Goal: Task Accomplishment & Management: Manage account settings

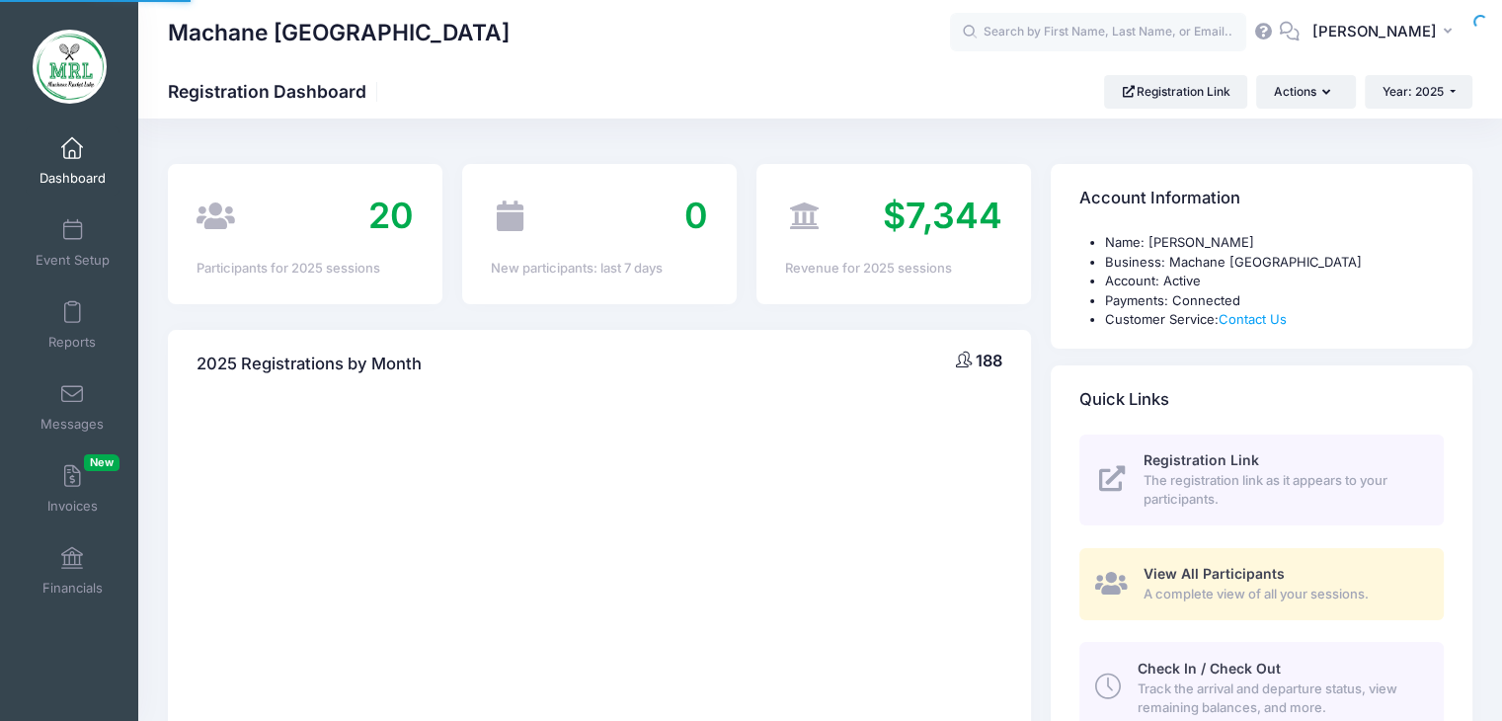
select select
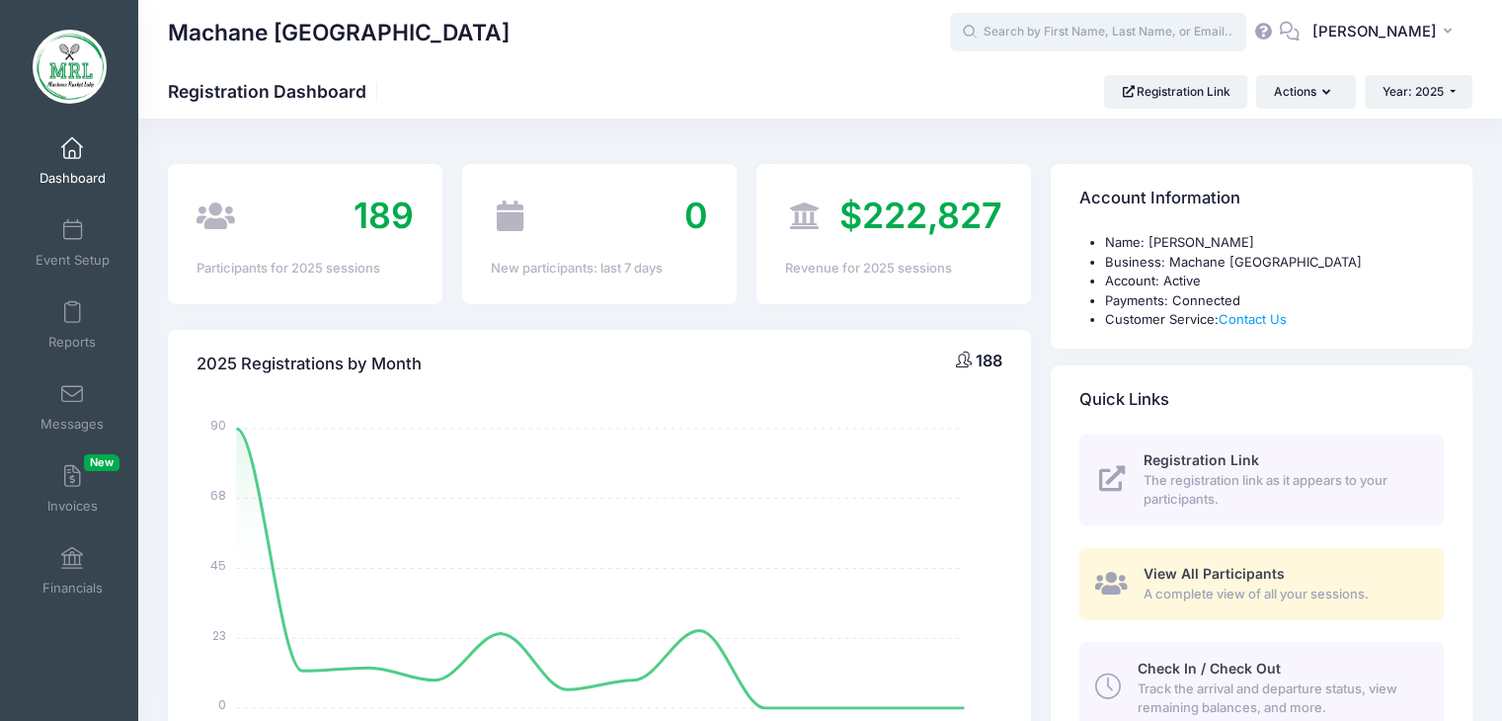
click at [1078, 38] on input "text" at bounding box center [1098, 32] width 296 height 39
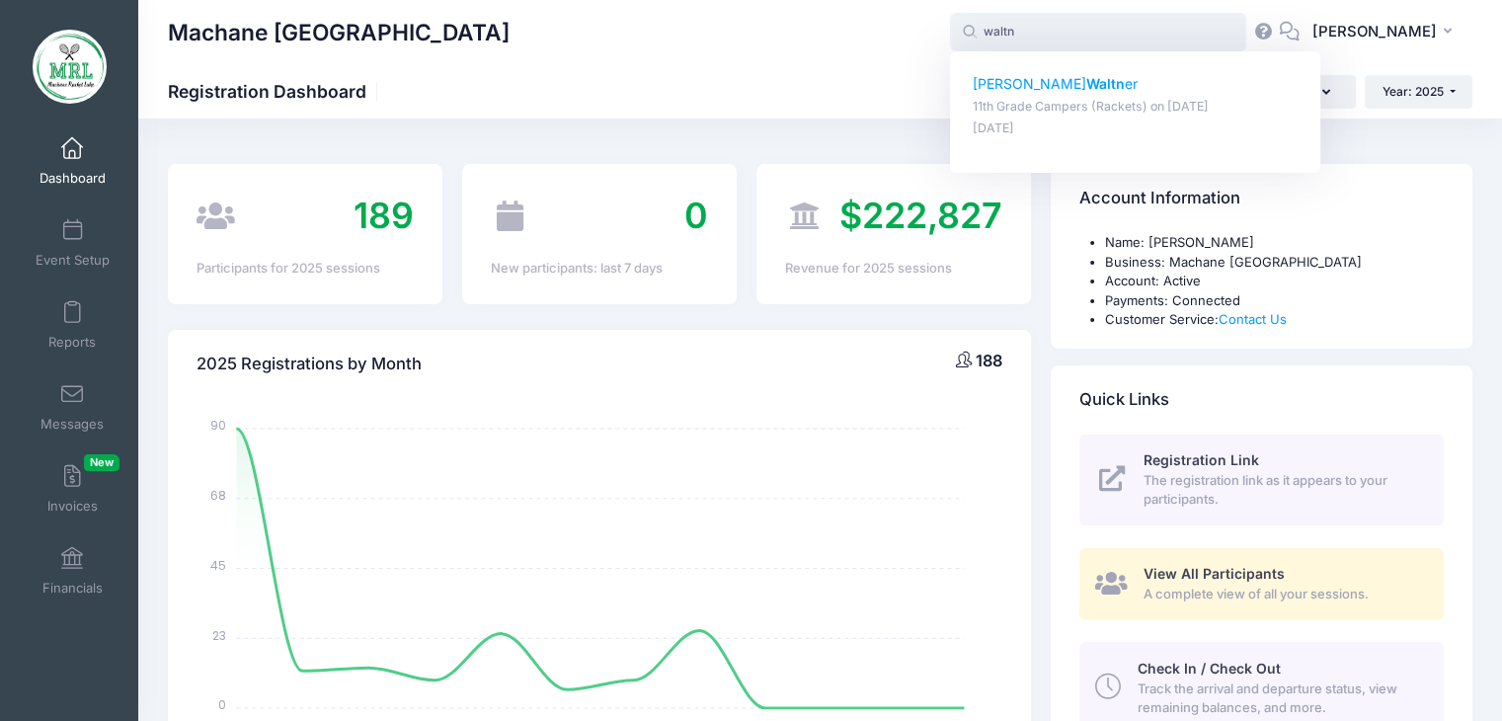
click at [1051, 88] on p "Sara Waltn er" at bounding box center [1136, 84] width 326 height 21
type input "Sara Waltner (11th Grade Campers (Rackets), Aug-14, 2025)"
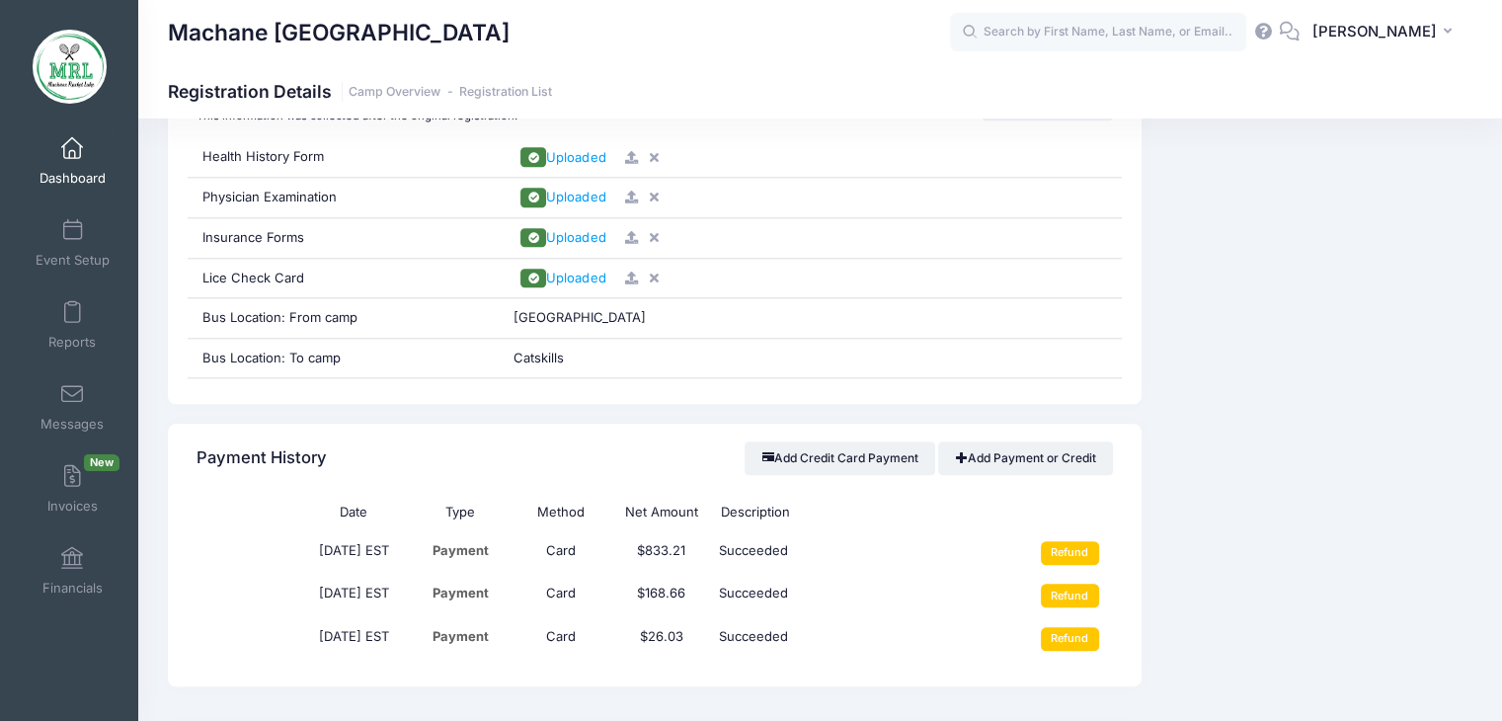
scroll to position [2041, 0]
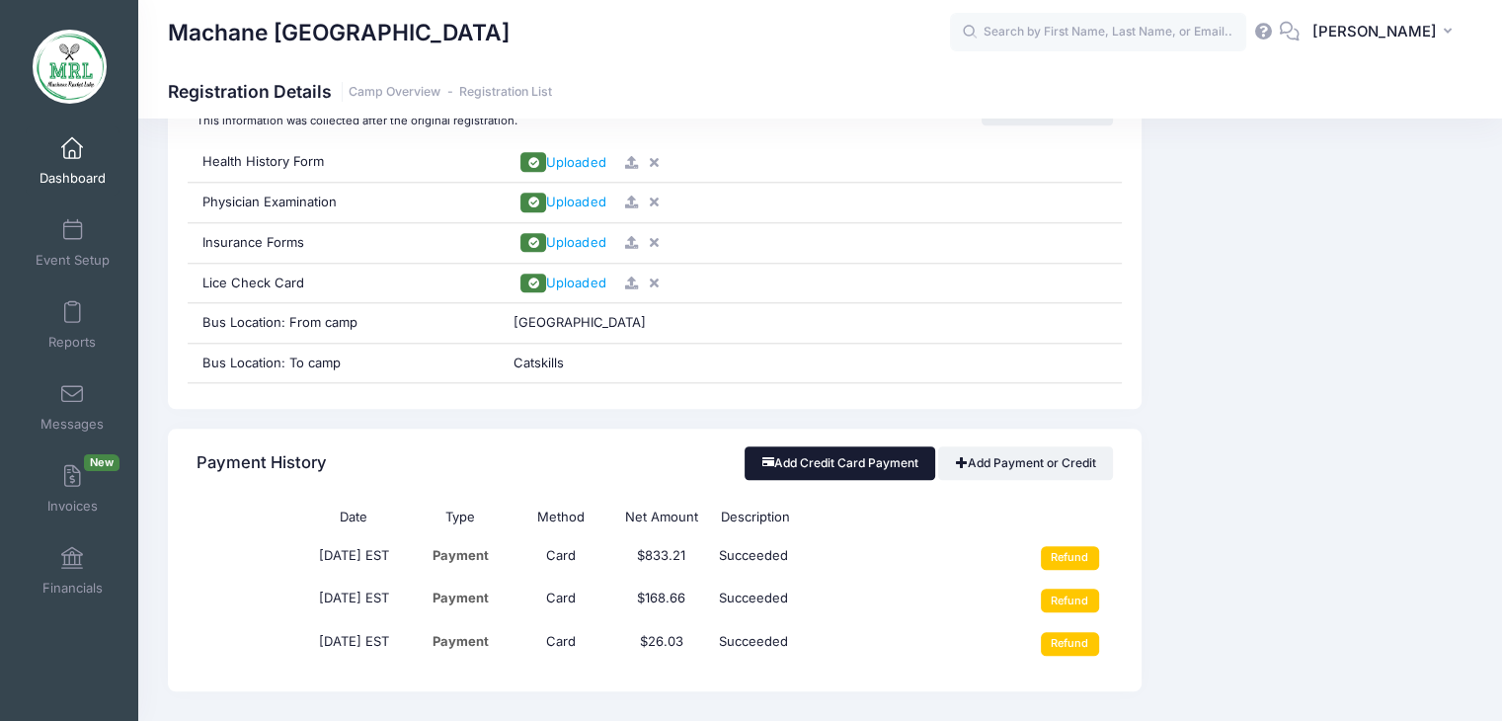
click at [851, 457] on button "Add Credit Card Payment" at bounding box center [839, 463] width 191 height 34
click at [852, 457] on button "Add Credit Card Payment" at bounding box center [839, 463] width 191 height 34
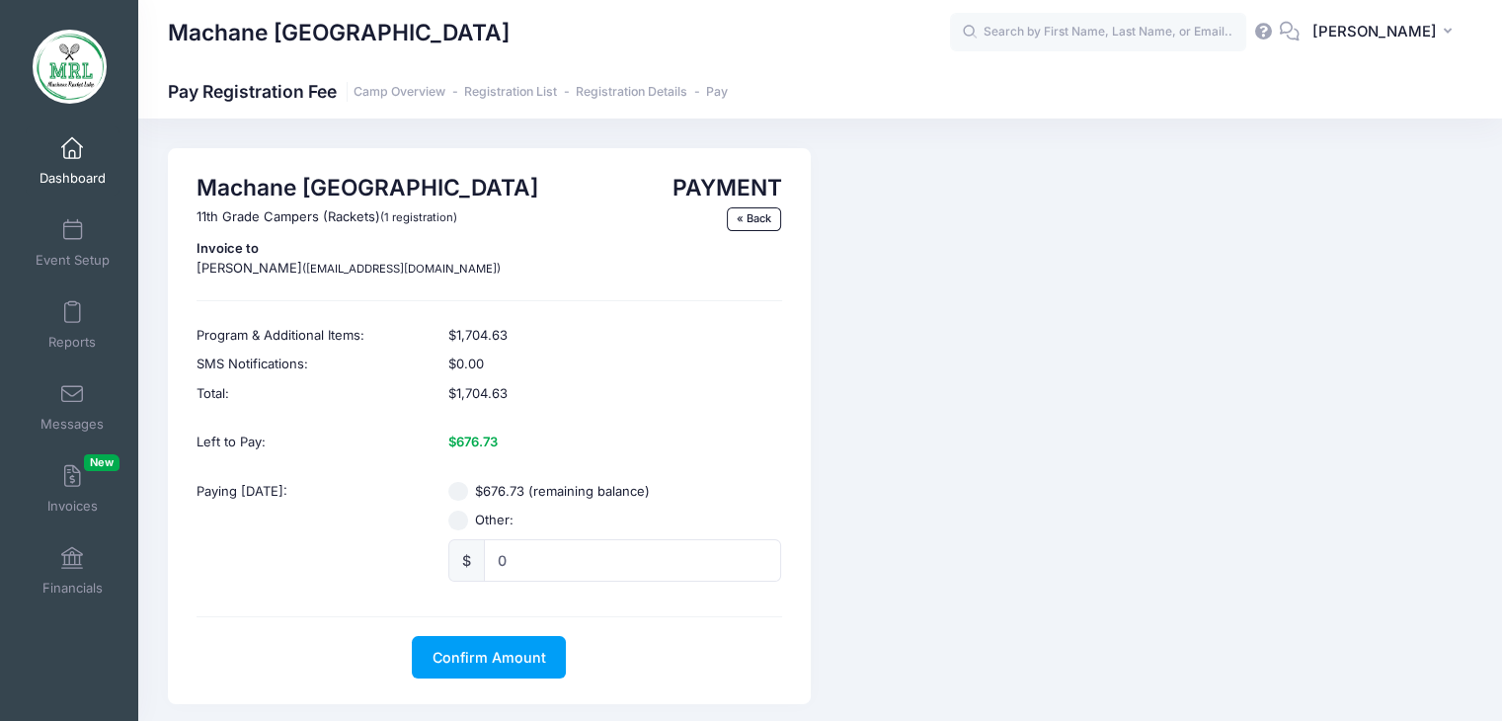
click at [796, 455] on div "Machane Racket Lake 11th Grade Campers (Rackets) (1 registration) Invoice to Sa…" at bounding box center [489, 426] width 643 height 556
click at [465, 492] on input "$676.73 (remaining balance)" at bounding box center [458, 492] width 20 height 20
radio input "true"
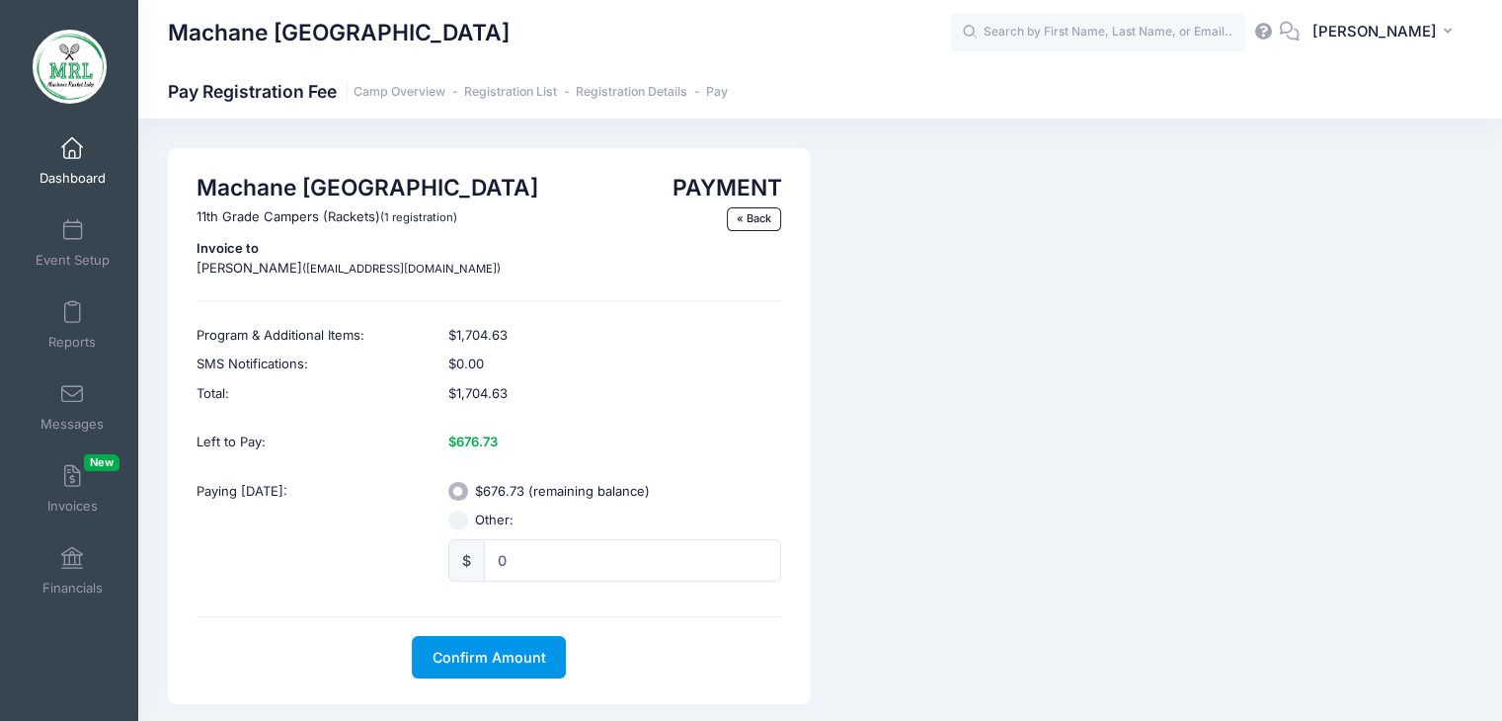
click at [506, 652] on span "Confirm Amount" at bounding box center [489, 657] width 114 height 17
drag, startPoint x: 506, startPoint y: 652, endPoint x: 475, endPoint y: 664, distance: 33.2
click at [475, 664] on button "Pay with Card" at bounding box center [489, 657] width 135 height 42
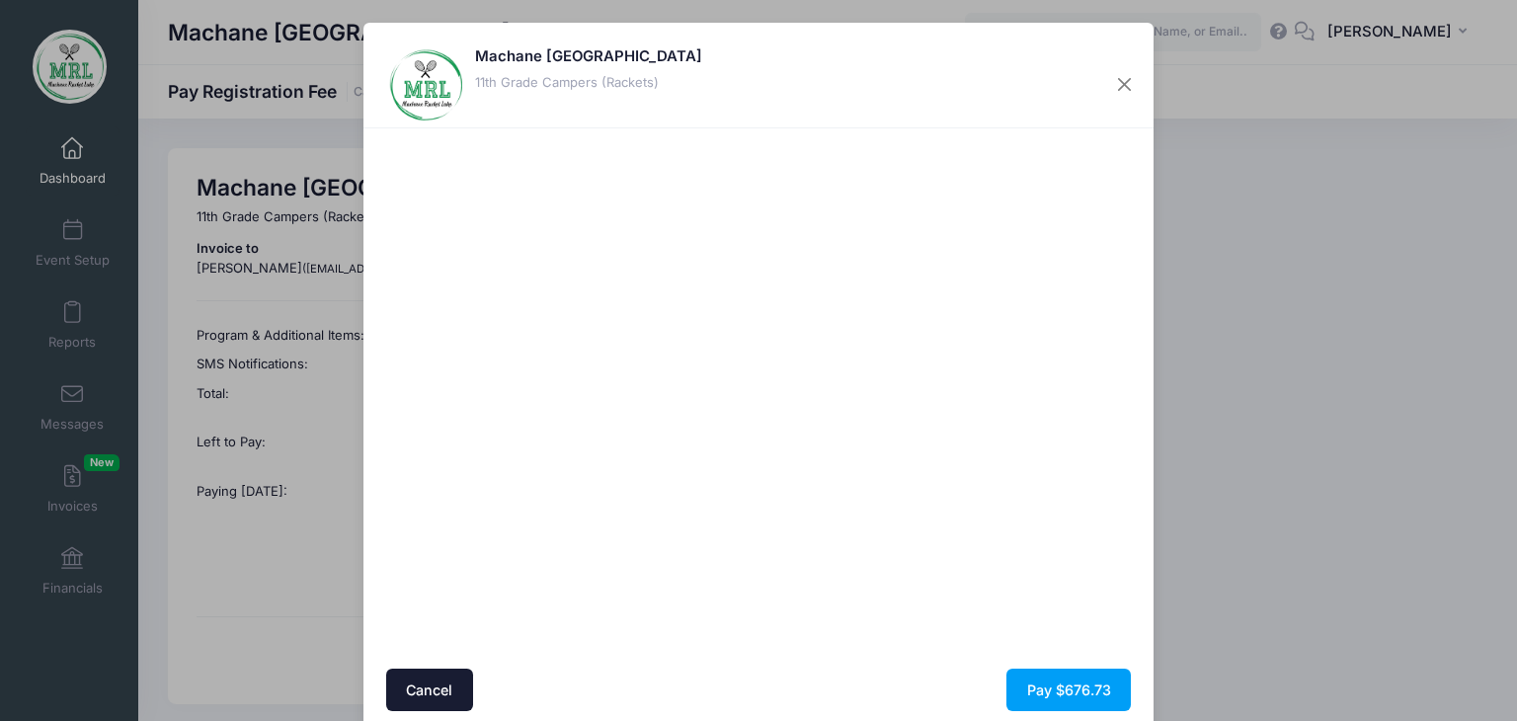
click at [903, 511] on div at bounding box center [949, 398] width 363 height 521
click at [1070, 697] on button "Pay $676.73" at bounding box center [1068, 689] width 124 height 42
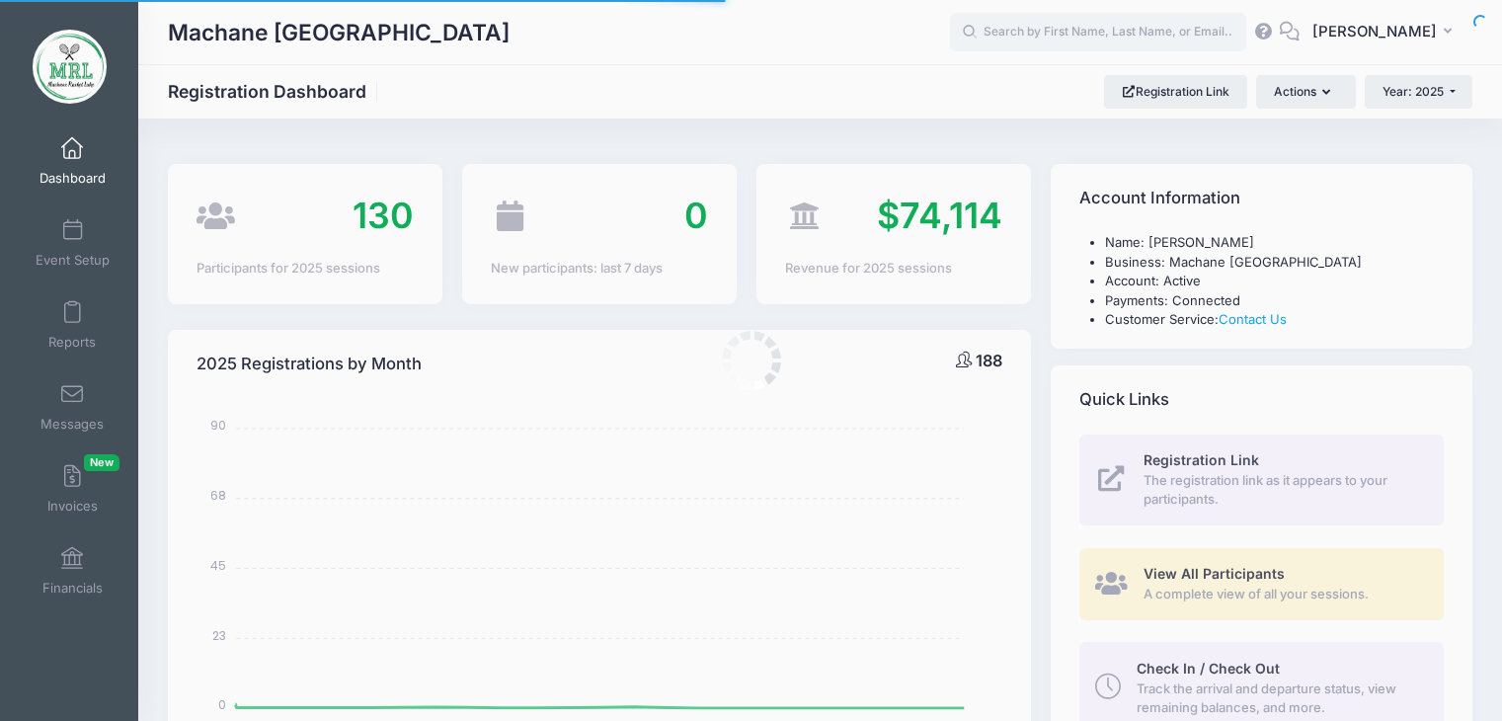
select select
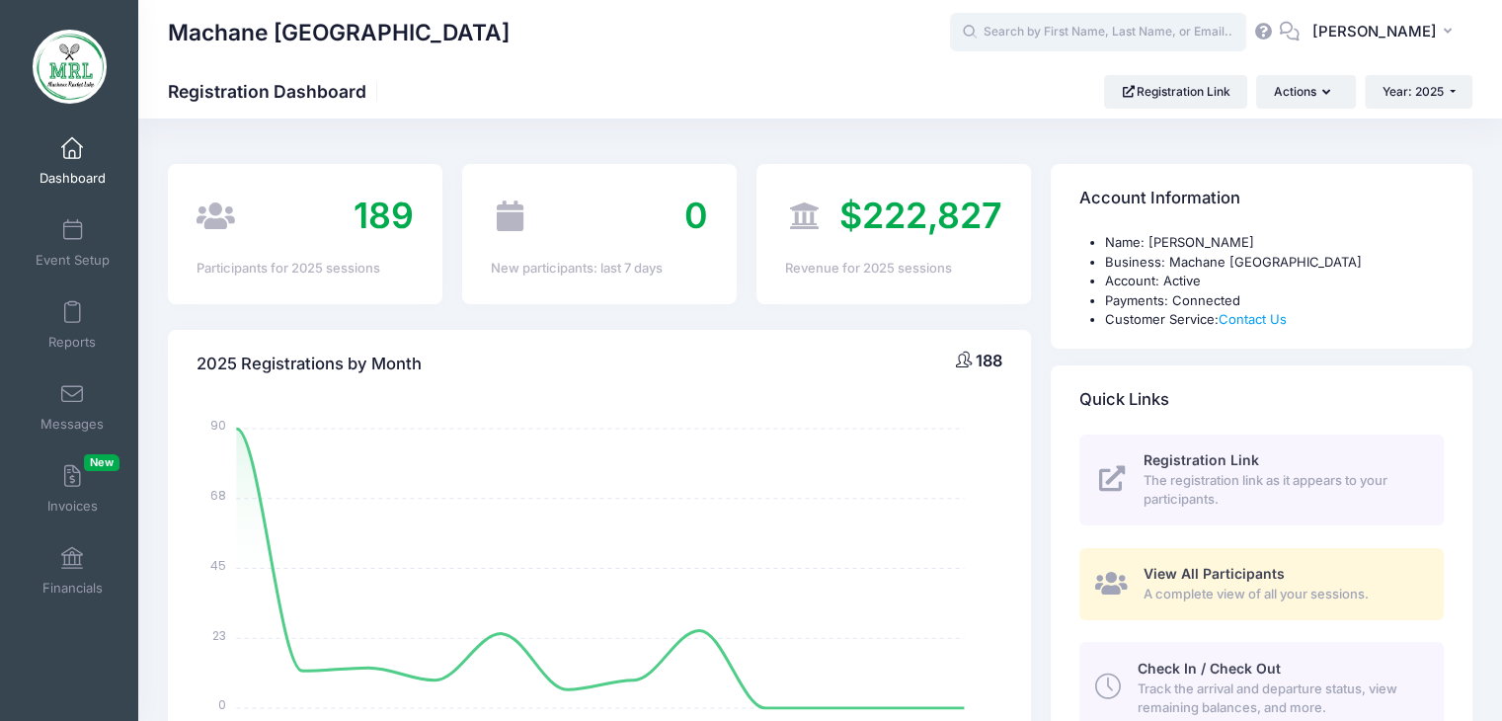
click at [1094, 44] on input "text" at bounding box center [1098, 32] width 296 height 39
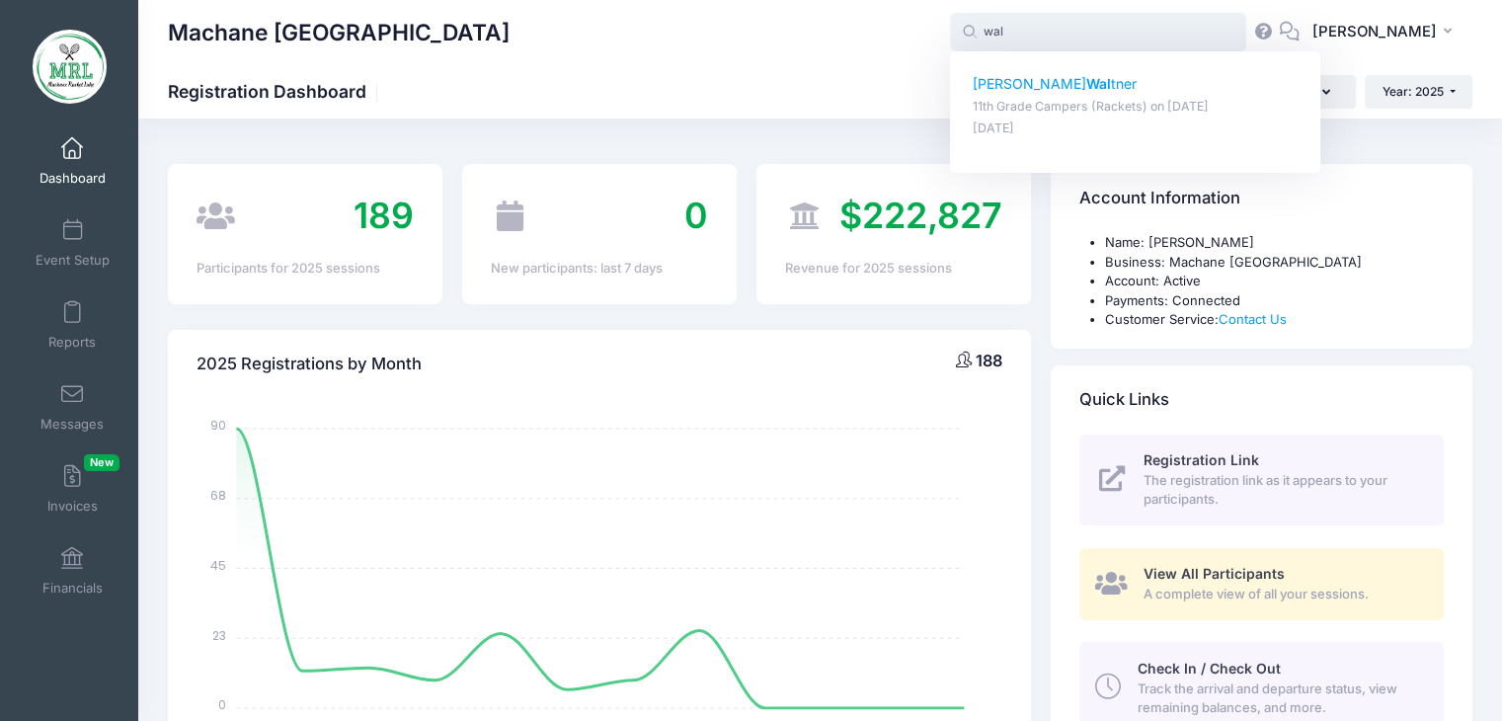
click at [1086, 91] on strong "Wal" at bounding box center [1098, 83] width 25 height 17
type input "Sara Waltner (11th Grade Campers (Rackets), Aug-14, 2025)"
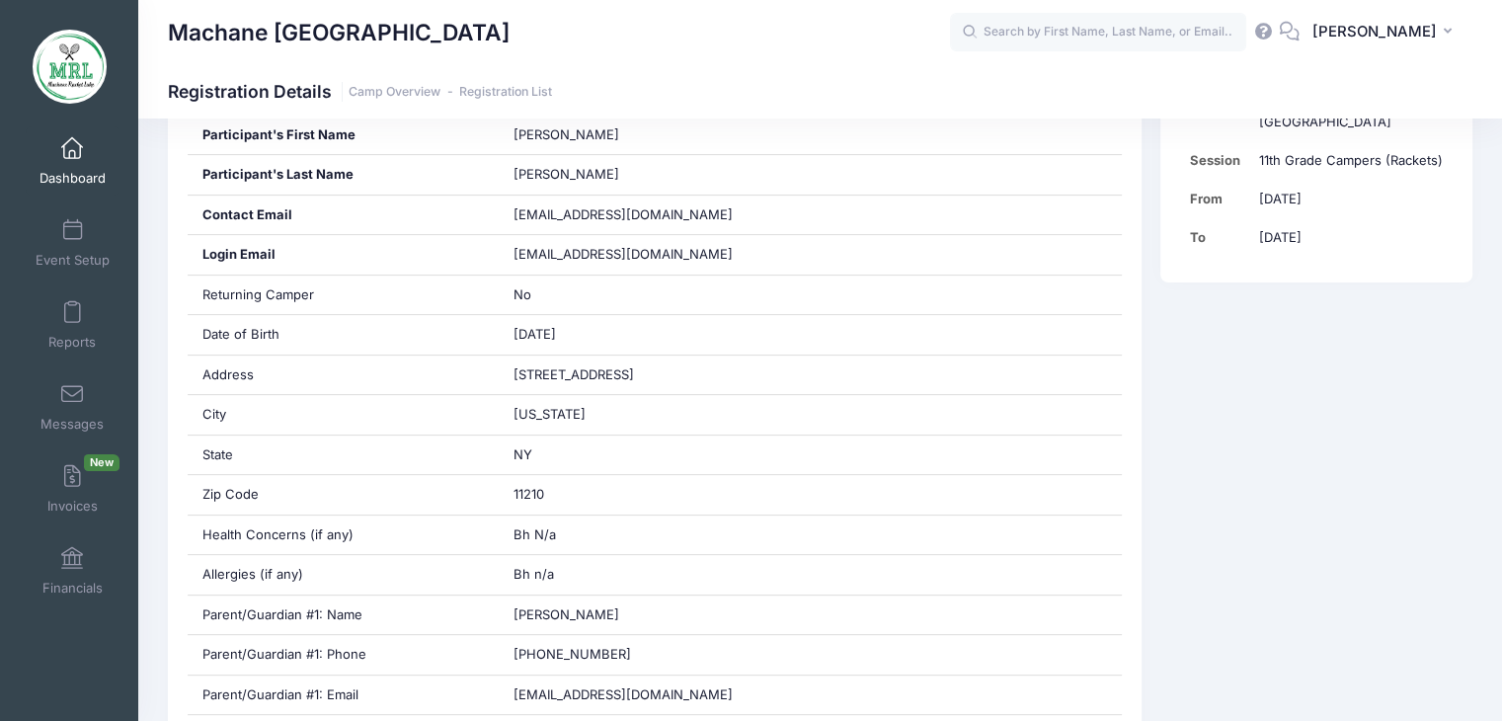
scroll to position [421, 0]
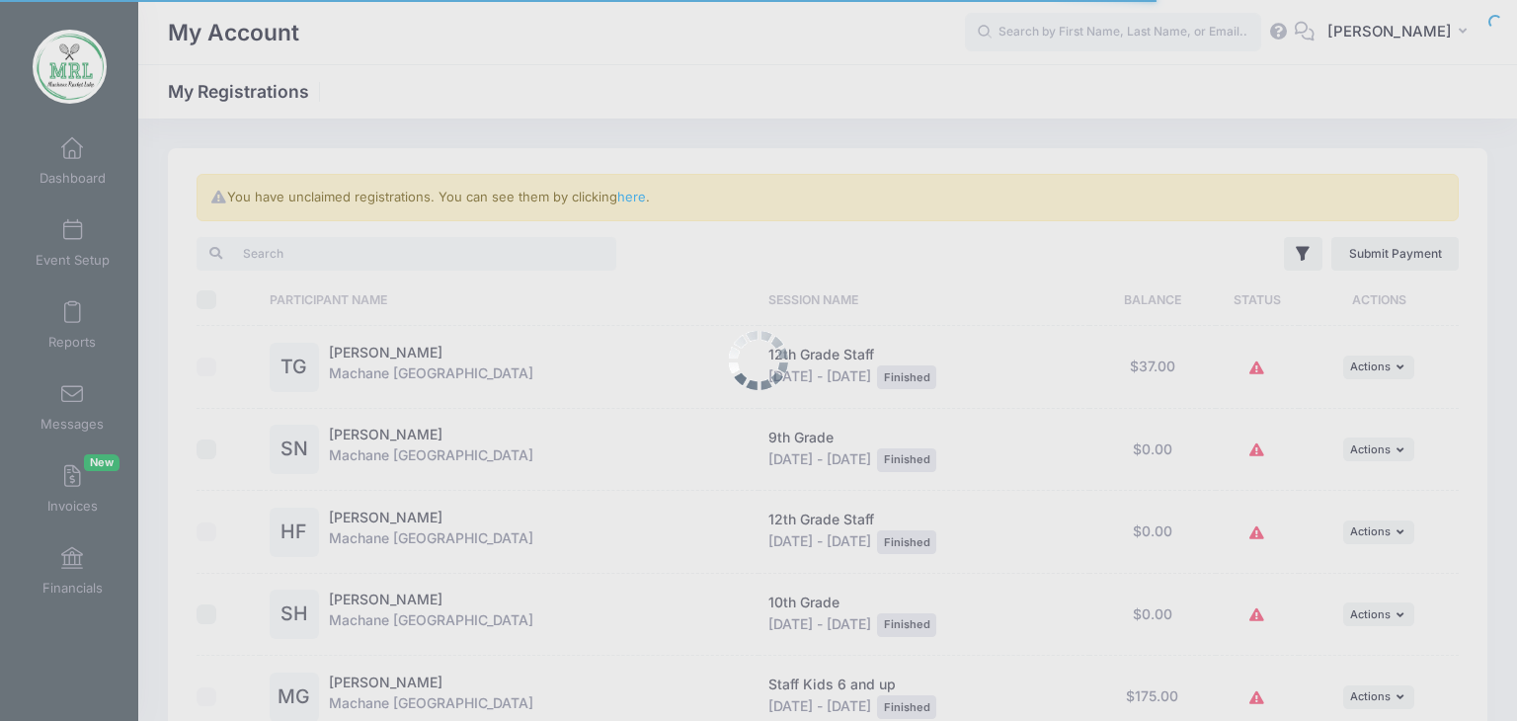
select select "50"
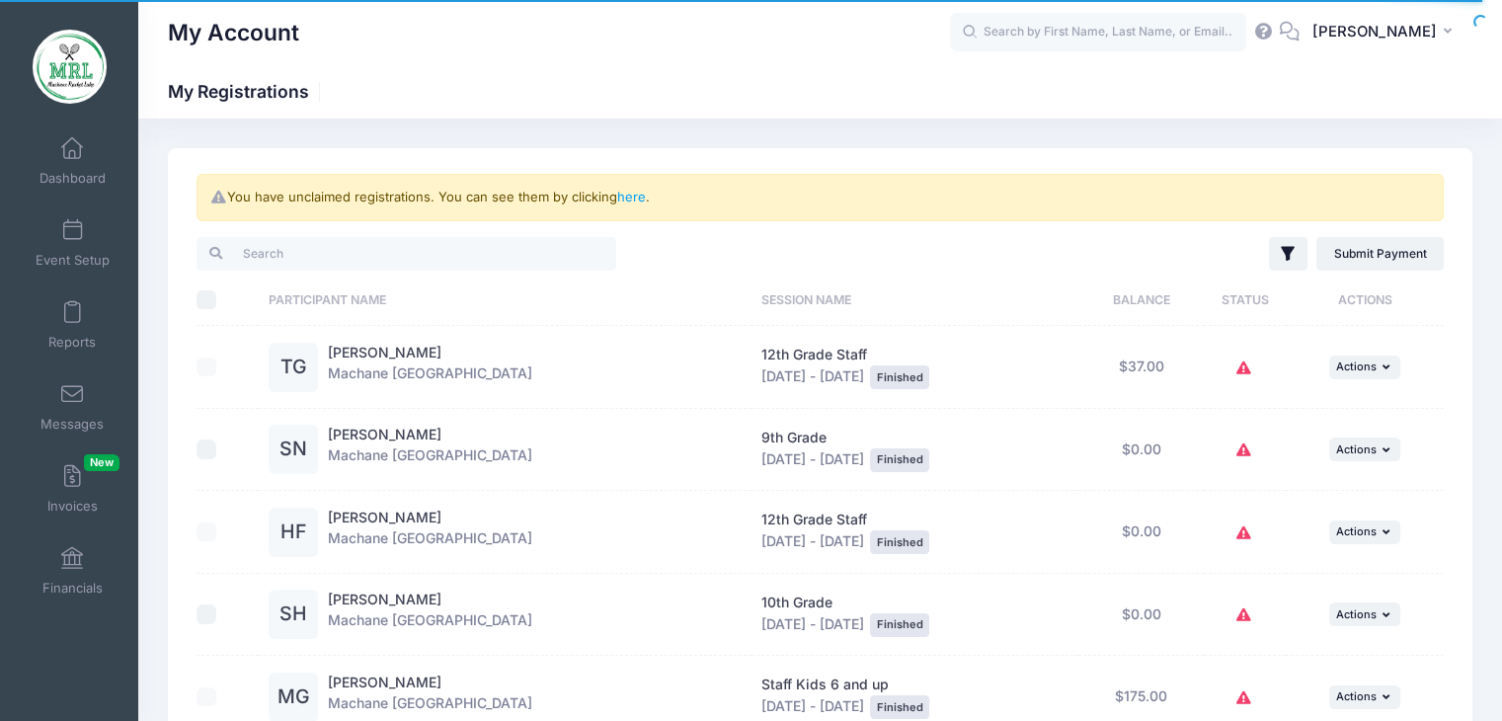
scroll to position [6, 0]
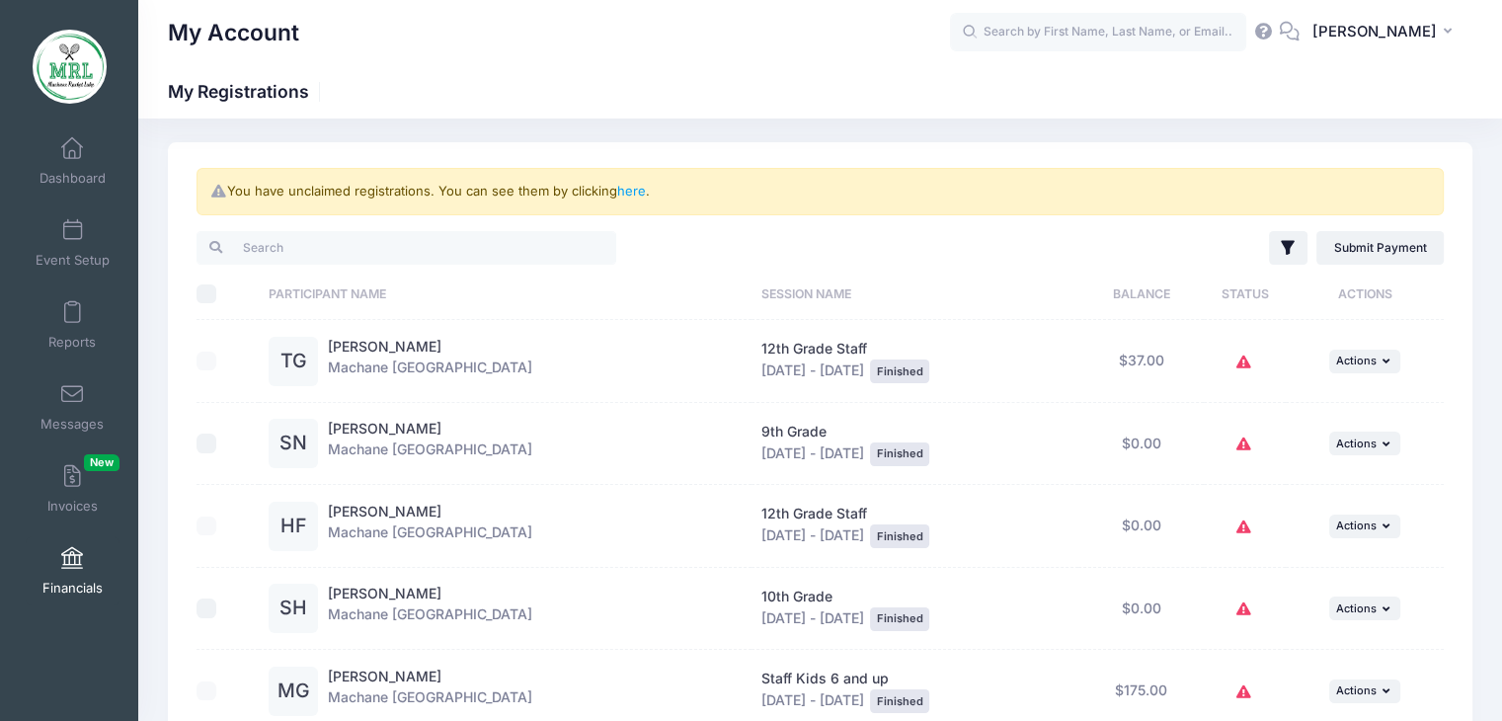
click at [72, 564] on span at bounding box center [72, 559] width 0 height 22
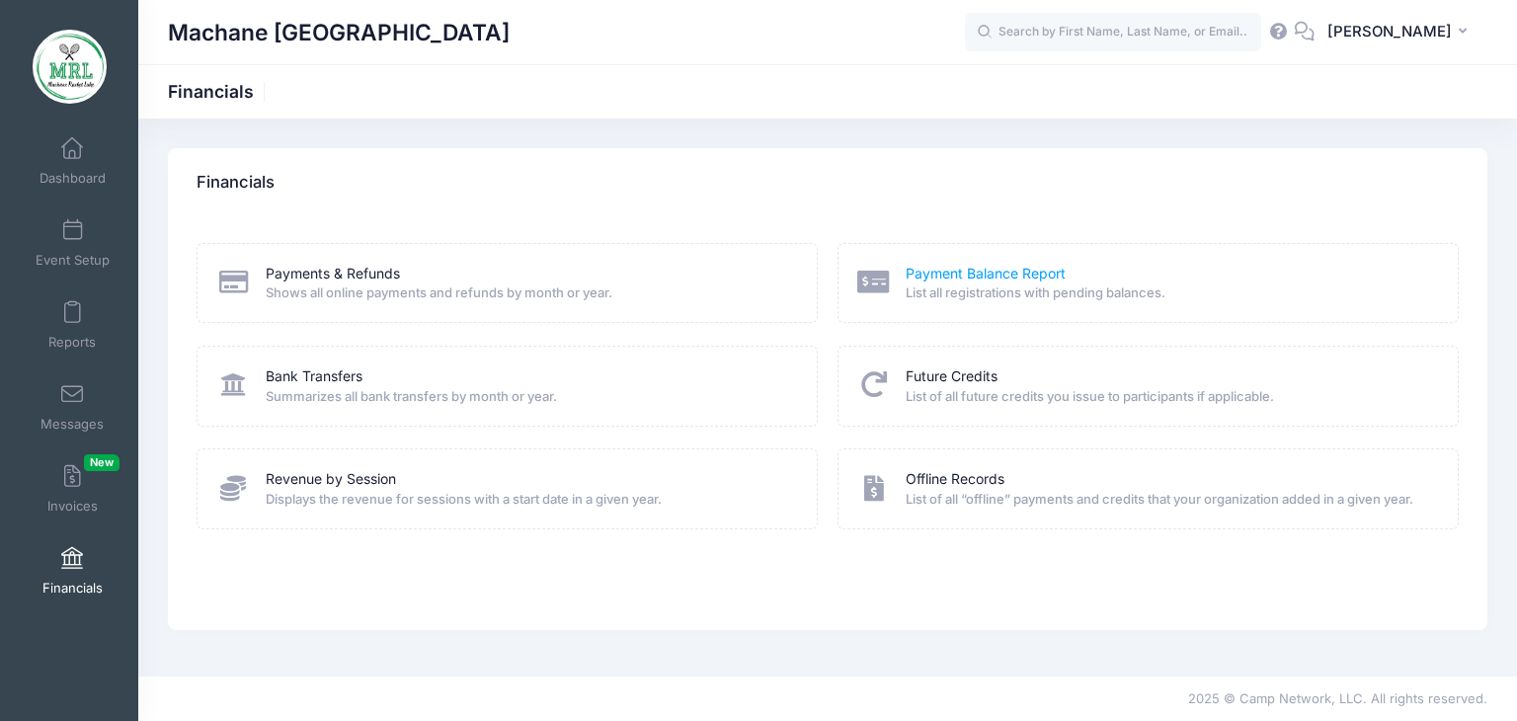
click at [992, 273] on link "Payment Balance Report" at bounding box center [985, 274] width 160 height 21
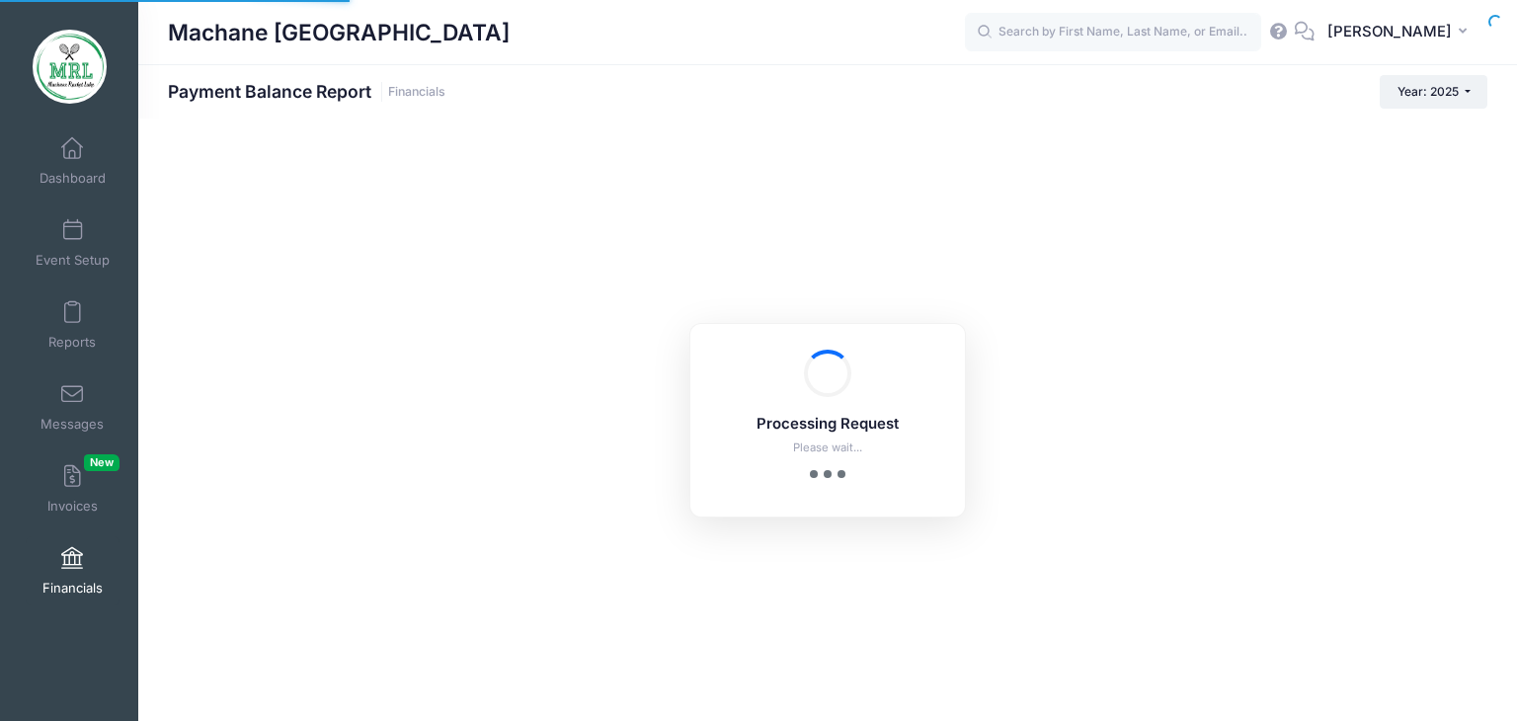
select select "10"
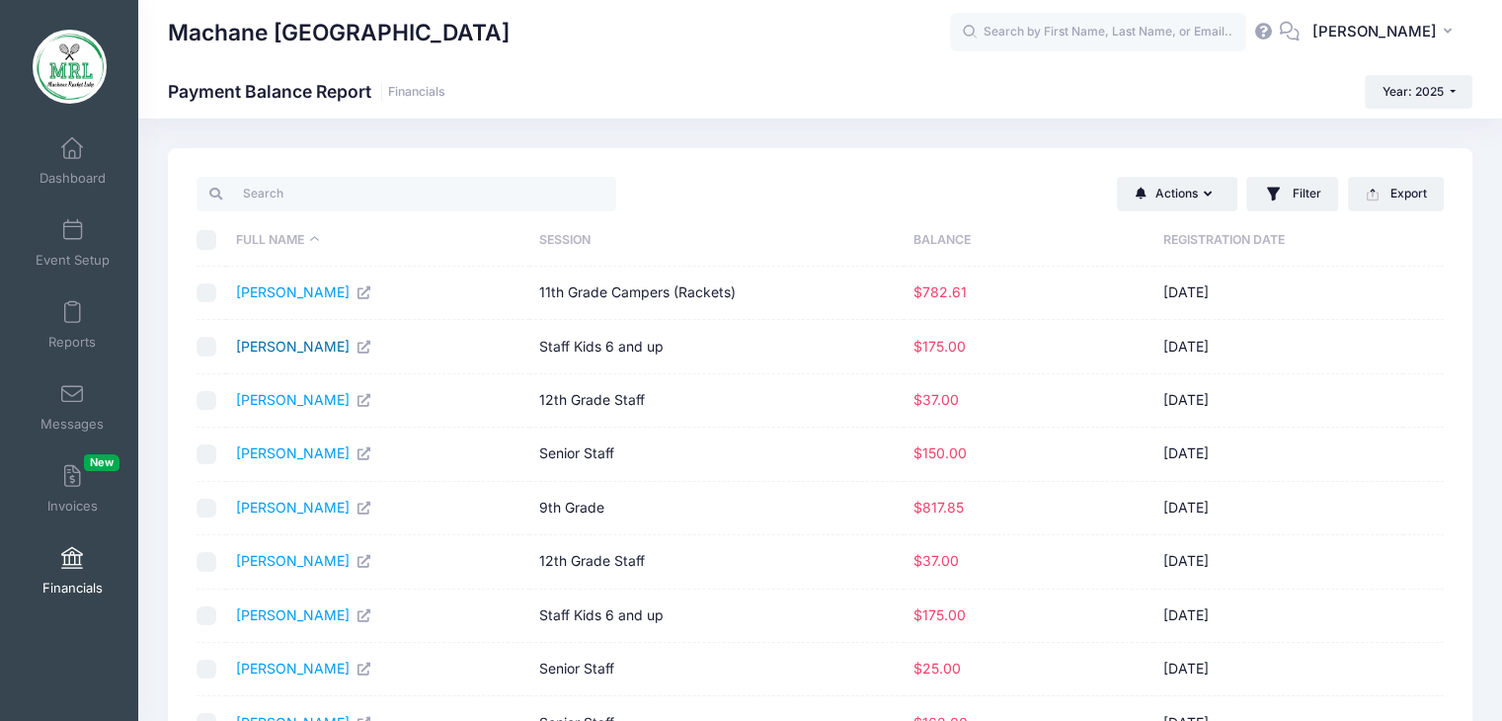
click at [287, 350] on link "Gleiberman, Miri" at bounding box center [304, 346] width 136 height 17
click at [331, 400] on link "[PERSON_NAME]" at bounding box center [304, 399] width 136 height 17
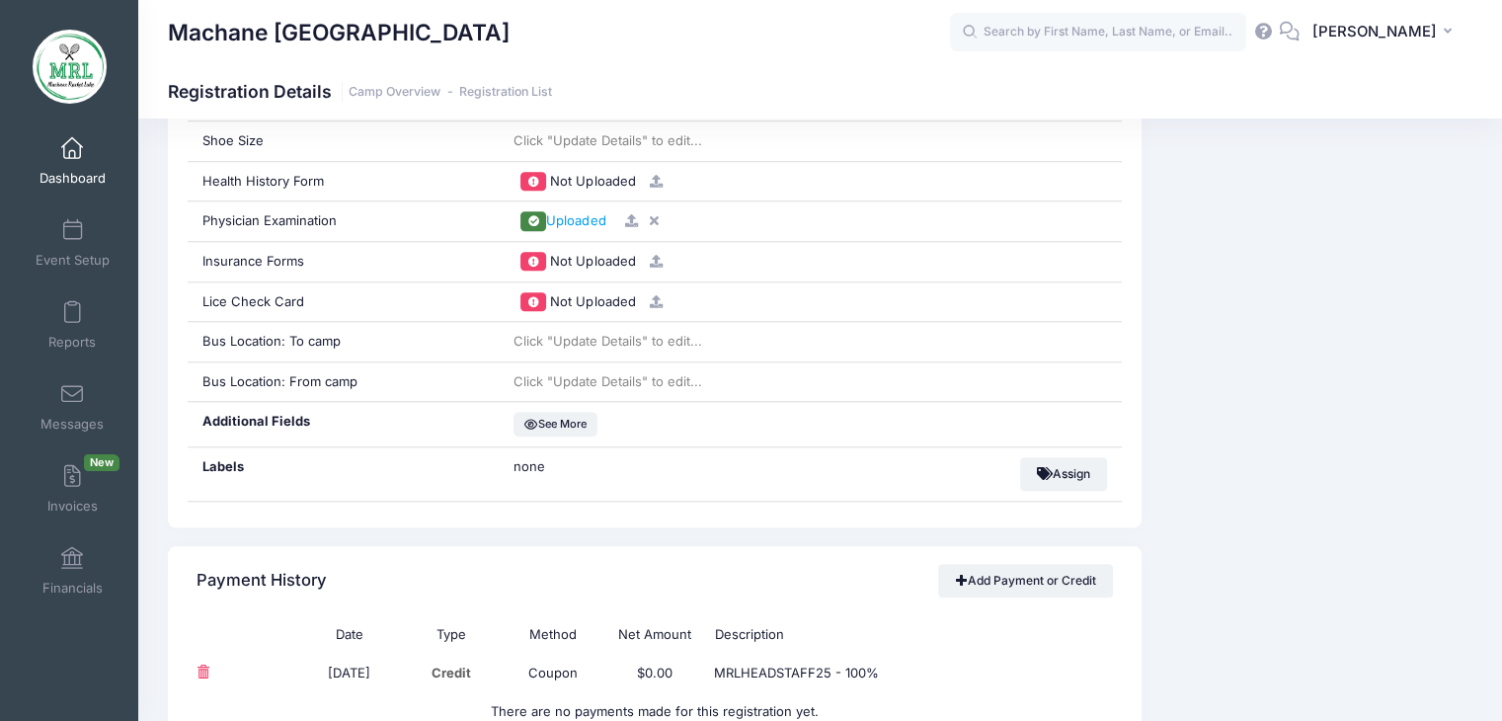
scroll to position [1625, 0]
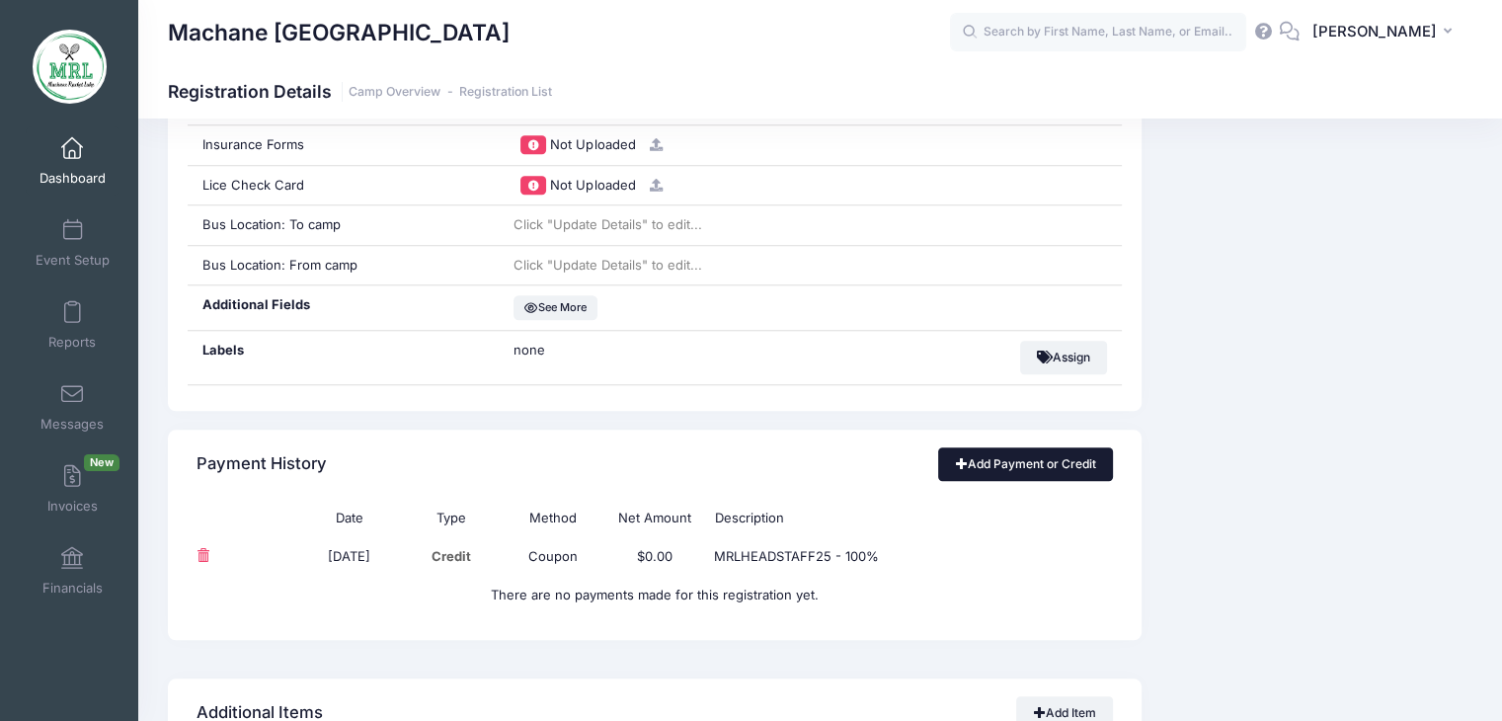
click at [1047, 459] on link "Add Payment or Credit" at bounding box center [1025, 464] width 175 height 34
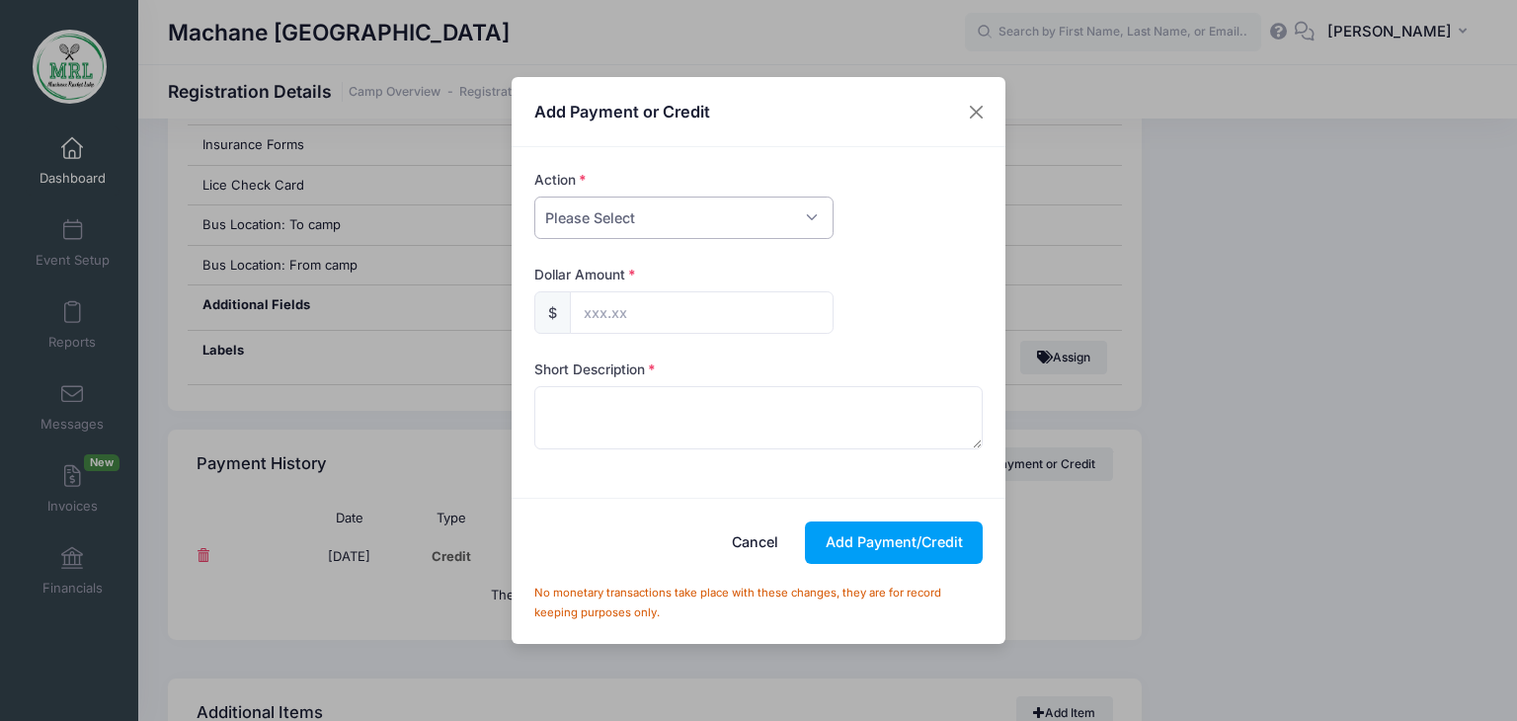
click at [815, 213] on select "Please Select Payment Credit Refund (Offline)" at bounding box center [683, 217] width 299 height 42
select select "credit"
click at [534, 196] on select "Please Select Payment Credit Refund (Offline)" at bounding box center [683, 217] width 299 height 42
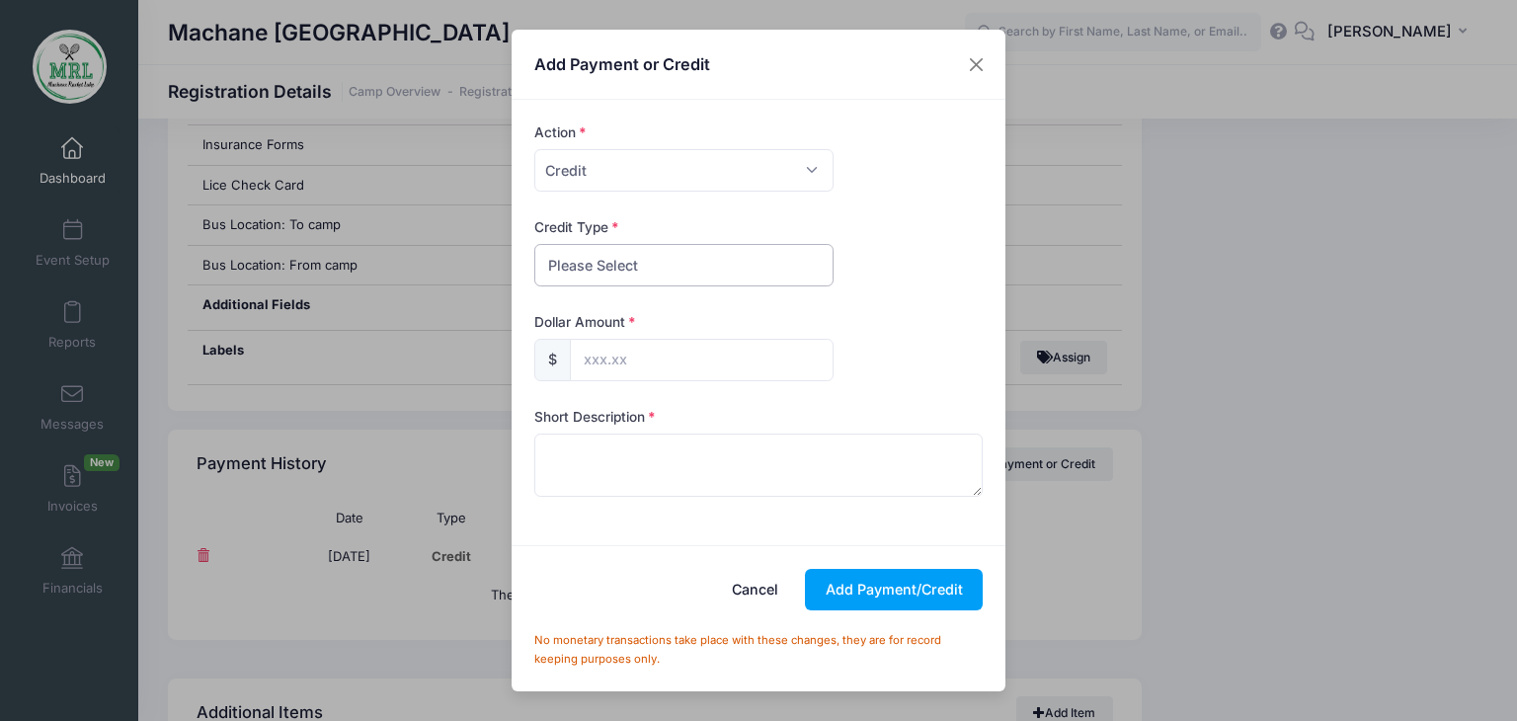
click at [766, 271] on select "Please Select Discount Scholarship Other" at bounding box center [683, 265] width 299 height 42
select select "discount"
click at [534, 244] on select "Please Select Discount Scholarship Other" at bounding box center [683, 265] width 299 height 42
click at [746, 361] on input "text" at bounding box center [702, 360] width 264 height 42
type input "175.00"
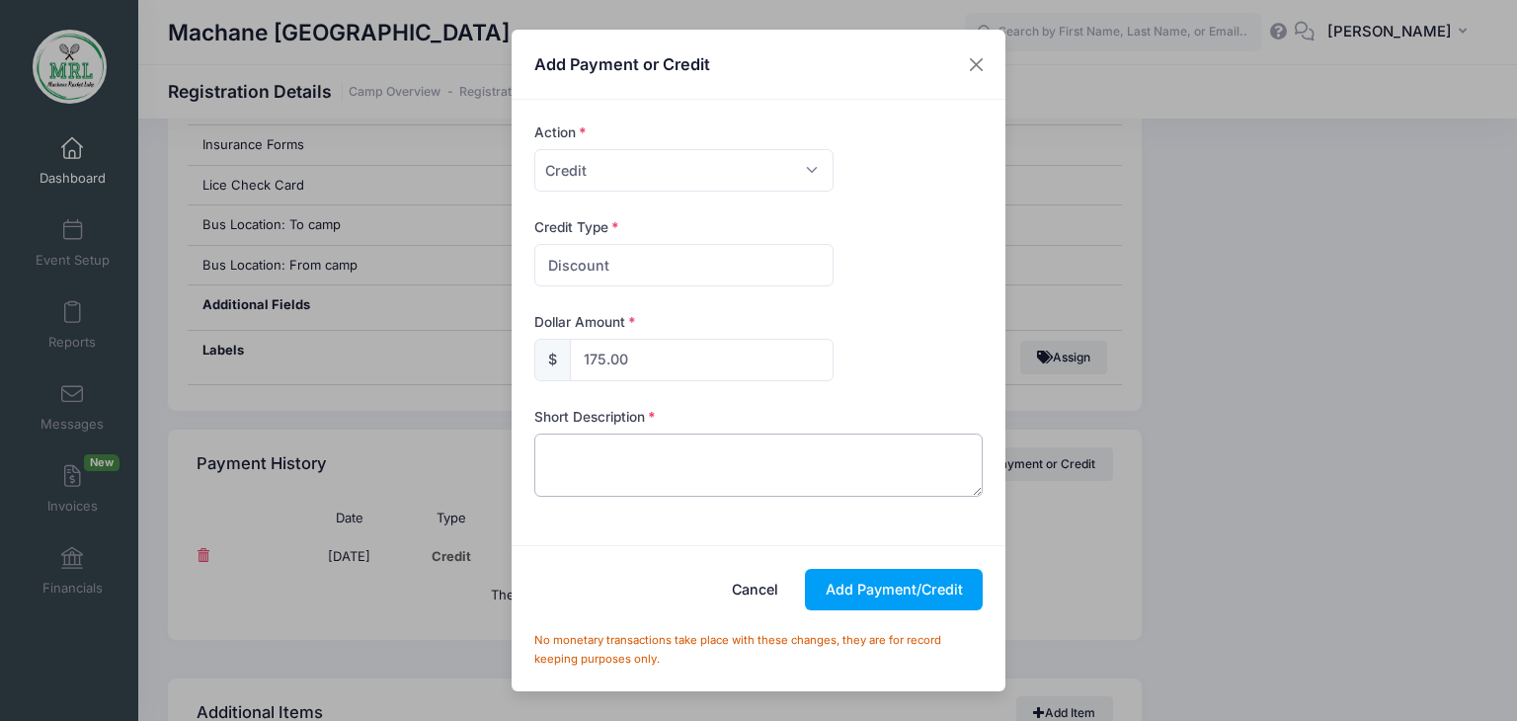
click at [648, 478] on textarea at bounding box center [758, 464] width 449 height 63
type textarea "credit"
click at [912, 605] on button "Add Payment/Credit" at bounding box center [894, 590] width 178 height 42
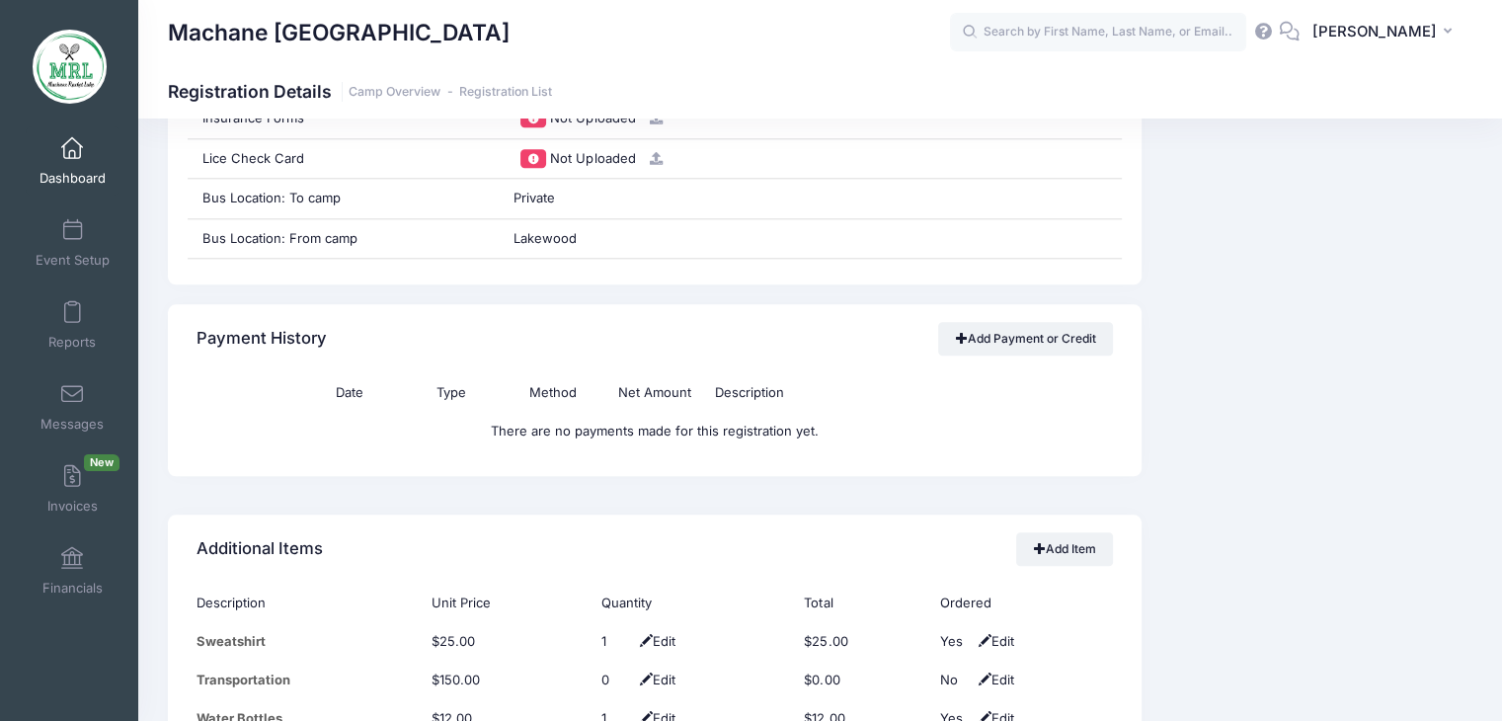
scroll to position [2081, 0]
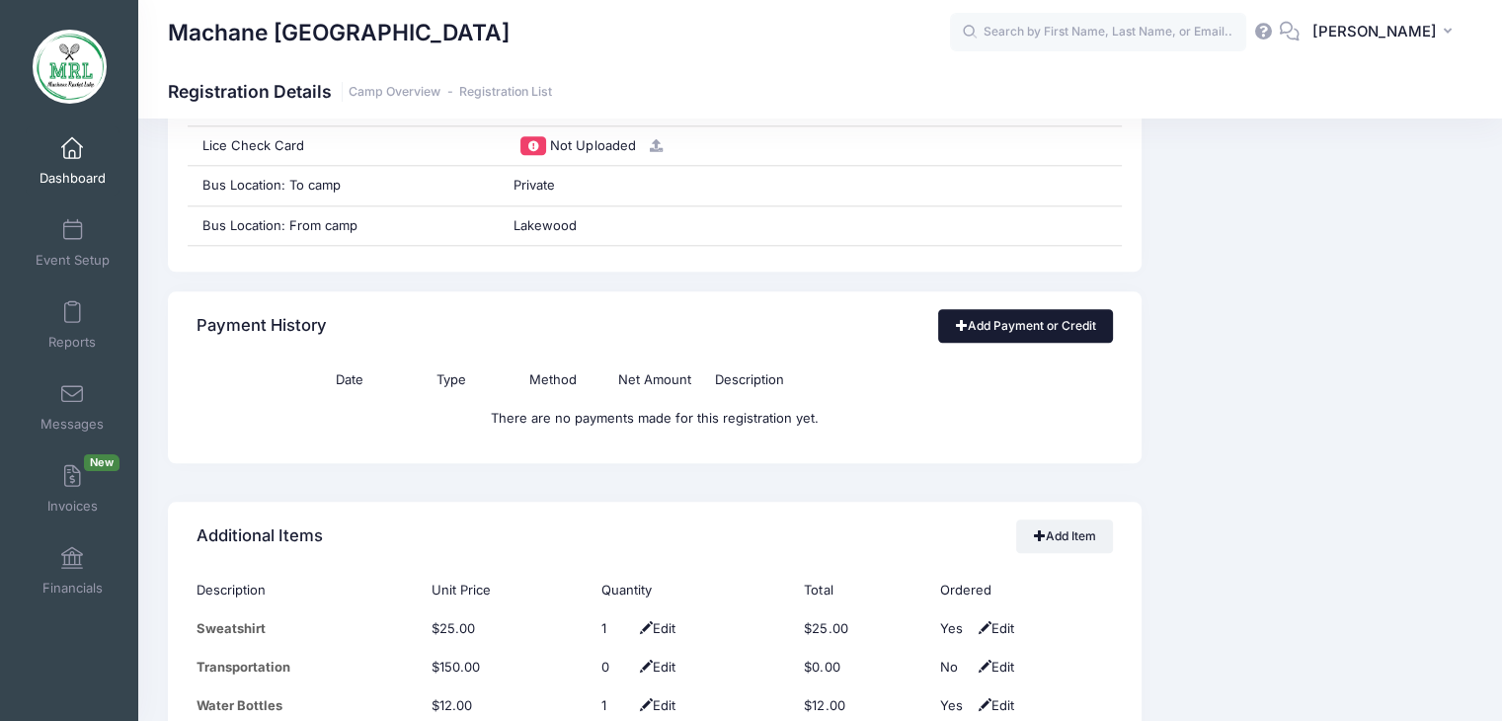
click at [1027, 321] on link "Add Payment or Credit" at bounding box center [1025, 326] width 175 height 34
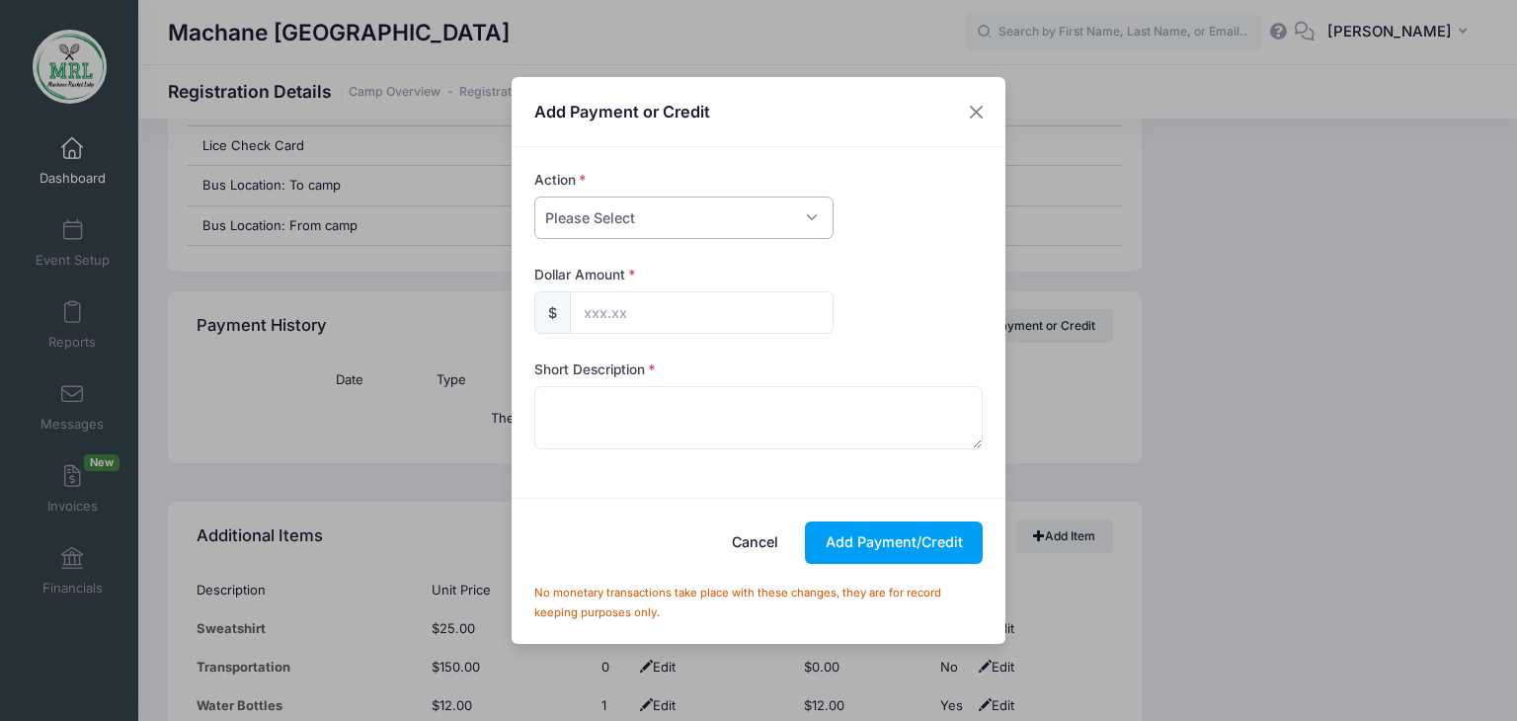
click at [803, 215] on select "Please Select Payment Credit Refund (Offline)" at bounding box center [683, 217] width 299 height 42
select select "credit"
click at [534, 196] on select "Please Select Payment Credit Refund (Offline)" at bounding box center [683, 217] width 299 height 42
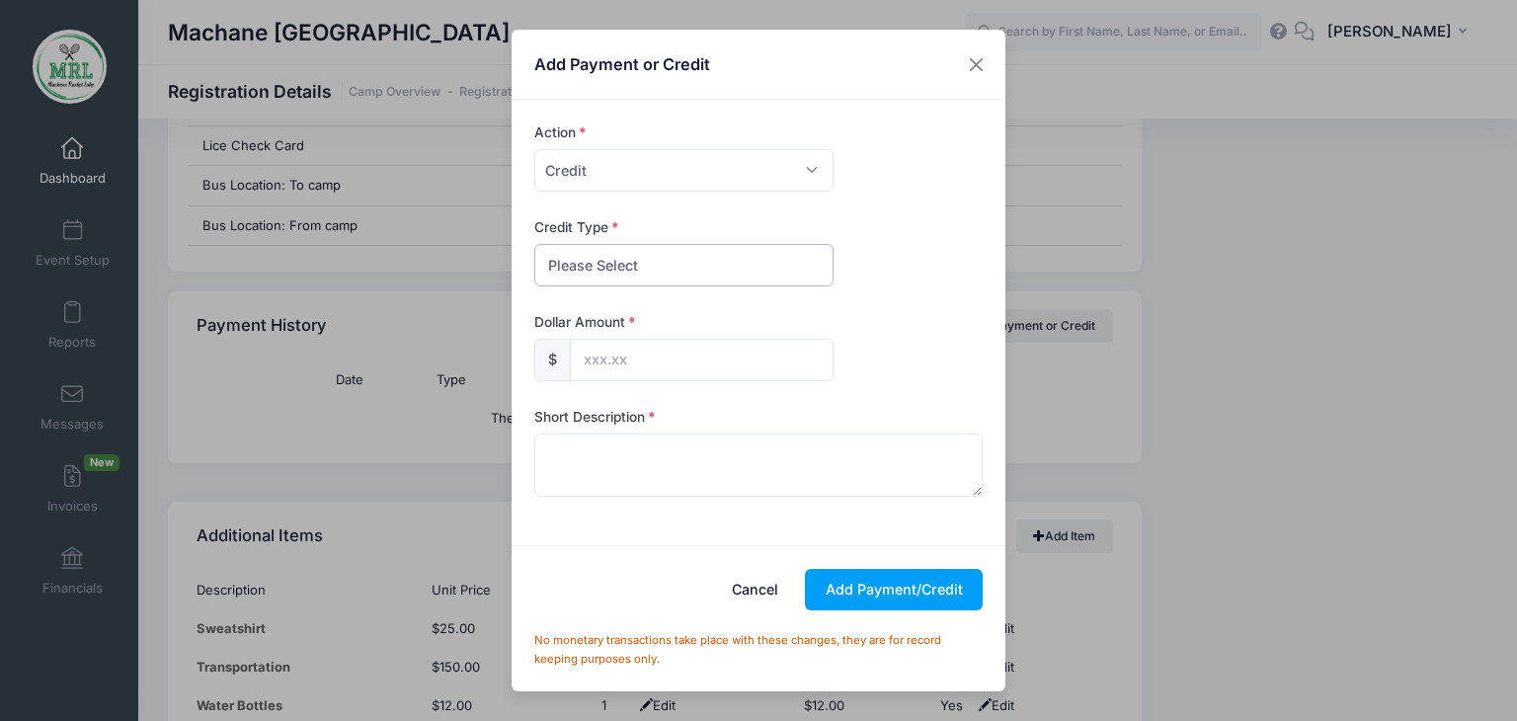
click at [782, 272] on select "Please Select Discount Scholarship Other" at bounding box center [683, 265] width 299 height 42
select select "discount"
click at [534, 244] on select "Please Select Discount Scholarship Other" at bounding box center [683, 265] width 299 height 42
click at [717, 352] on input "text" at bounding box center [702, 360] width 264 height 42
type input "37.00"
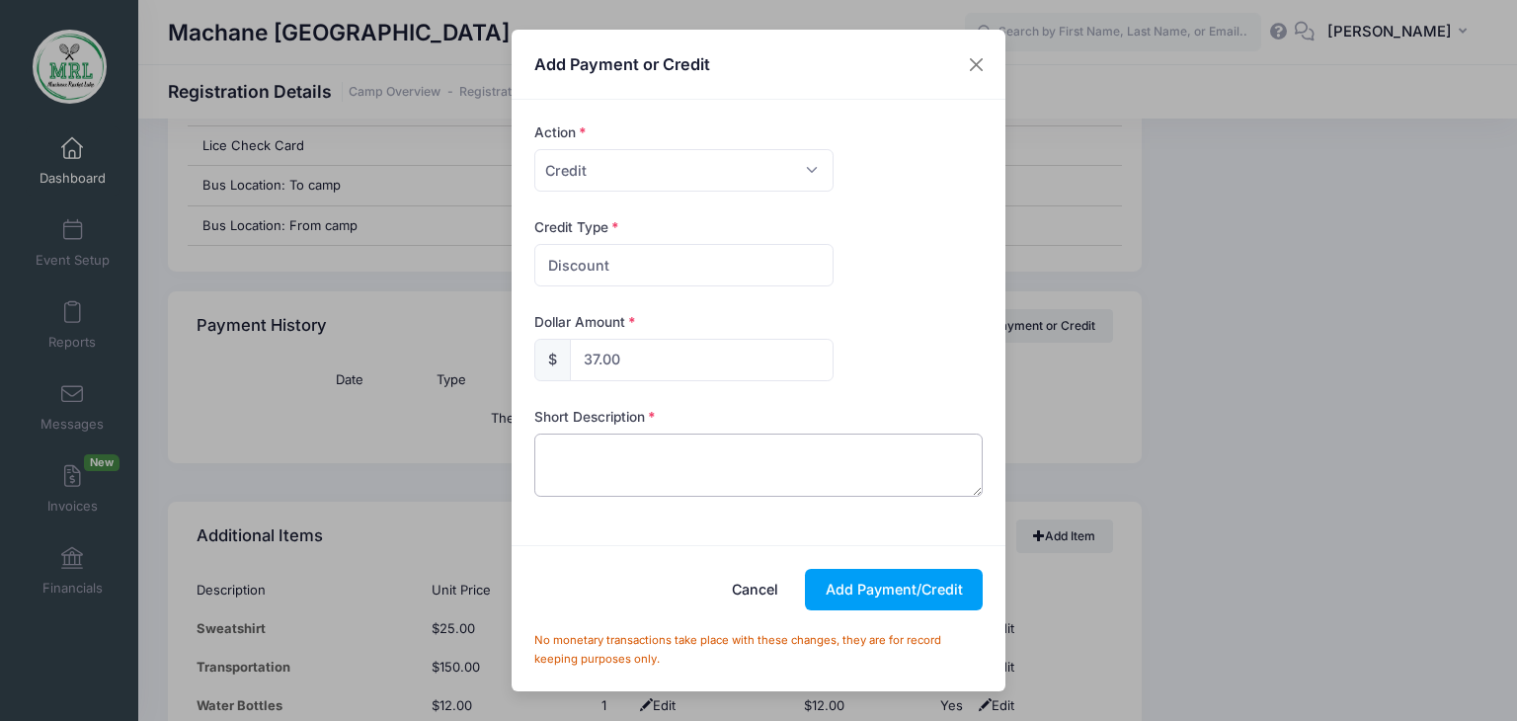
click at [619, 462] on textarea at bounding box center [758, 464] width 449 height 63
type textarea "credit"
click at [895, 595] on button "Add Payment/Credit" at bounding box center [894, 590] width 178 height 42
